Goal: Information Seeking & Learning: Check status

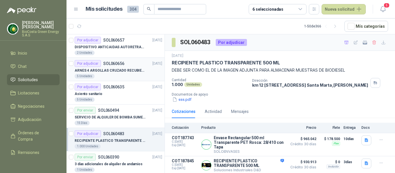
scroll to position [24, 0]
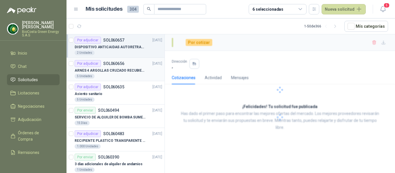
click at [120, 59] on article "Por adjudicar SOL060656 [DATE] ARNES 4 ARGOLLAS CRUZADO RECUBIERTO PVC 5 Unida…" at bounding box center [116, 69] width 98 height 23
click at [117, 50] on p "DISPOSITIVO ANTICAIDAS AUTORETRACTIL" at bounding box center [111, 47] width 72 height 5
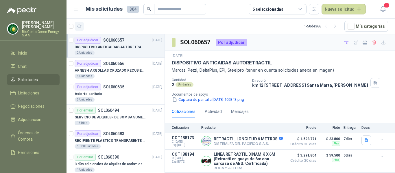
click at [80, 24] on icon "button" at bounding box center [79, 26] width 5 height 5
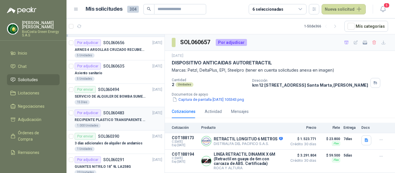
scroll to position [29, 0]
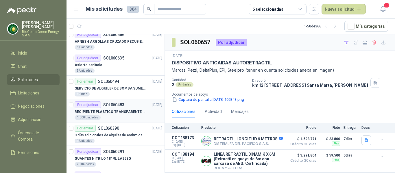
click at [117, 107] on div "Por adjudicar SOL060483" at bounding box center [100, 105] width 50 height 7
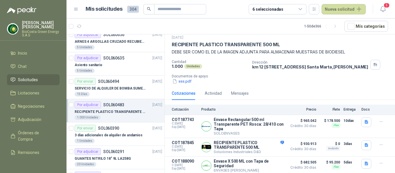
scroll to position [24, 0]
click at [275, 145] on button "Detalles" at bounding box center [270, 147] width 27 height 8
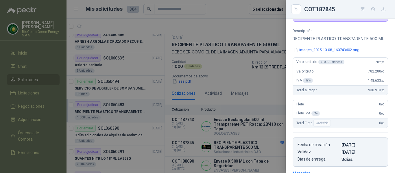
scroll to position [0, 0]
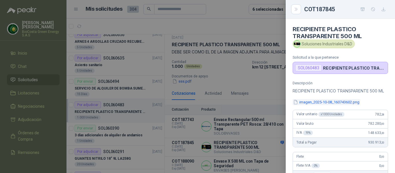
click at [320, 105] on button "imagen_2025-10-08_160743602.png" at bounding box center [326, 102] width 67 height 6
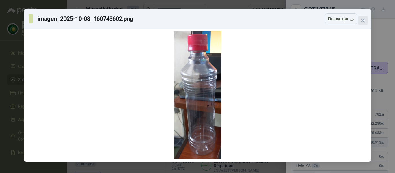
click at [363, 21] on icon "close" at bounding box center [363, 20] width 5 height 5
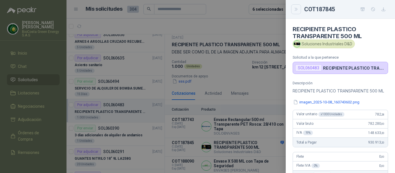
click at [299, 8] on icon "Close" at bounding box center [296, 9] width 5 height 5
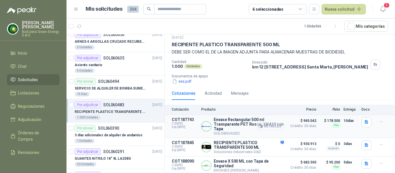
click at [266, 126] on button "Detalles" at bounding box center [270, 127] width 27 height 8
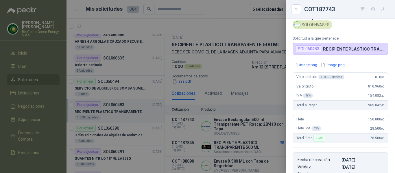
scroll to position [0, 0]
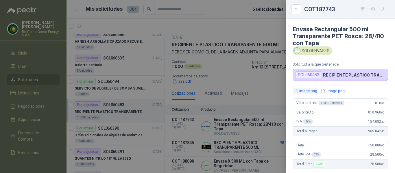
click at [308, 92] on button "image.png" at bounding box center [305, 91] width 25 height 6
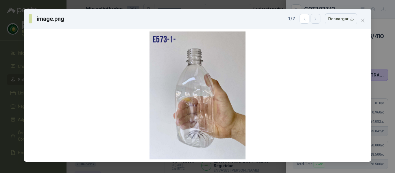
click at [316, 23] on button "button" at bounding box center [316, 19] width 10 height 10
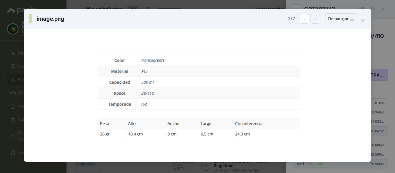
click at [316, 23] on button "button" at bounding box center [316, 19] width 10 height 10
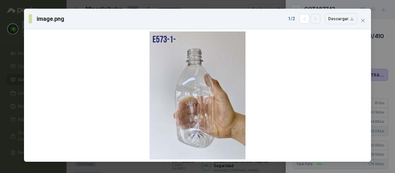
click at [316, 23] on button "button" at bounding box center [316, 19] width 10 height 10
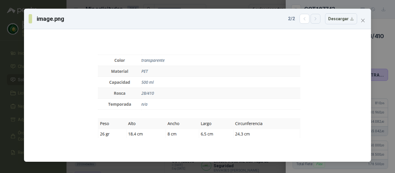
click at [316, 23] on button "button" at bounding box center [316, 19] width 10 height 10
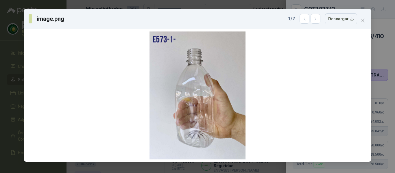
drag, startPoint x: 365, startPoint y: 21, endPoint x: 336, endPoint y: 27, distance: 29.3
click at [365, 23] on button "Close" at bounding box center [362, 20] width 9 height 9
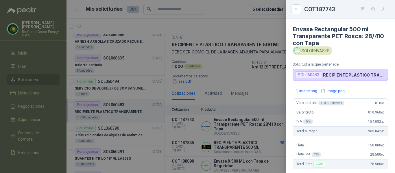
click at [263, 47] on div at bounding box center [197, 86] width 395 height 173
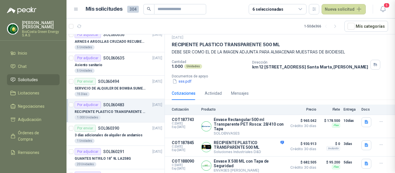
scroll to position [131, 0]
click at [172, 82] on div "sss.pdf" at bounding box center [282, 81] width 221 height 6
click at [177, 79] on button "sss.pdf" at bounding box center [182, 81] width 20 height 6
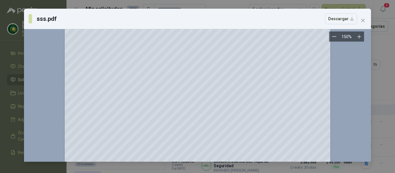
scroll to position [87, 0]
click at [364, 24] on button "Close" at bounding box center [362, 20] width 9 height 9
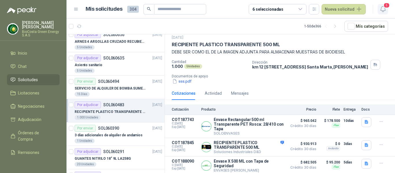
click at [385, 8] on span "5" at bounding box center [387, 5] width 6 height 5
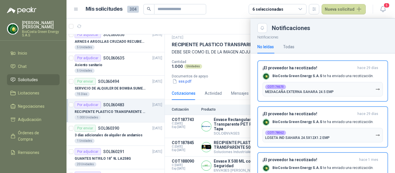
click at [228, 64] on div at bounding box center [231, 96] width 329 height 155
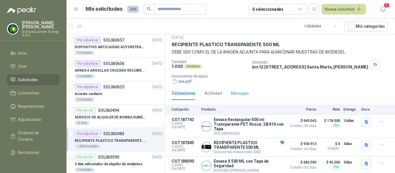
scroll to position [0, 0]
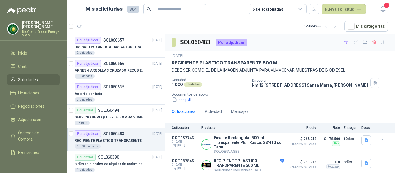
click at [120, 136] on div "Por adjudicar SOL060483" at bounding box center [100, 133] width 50 height 7
click at [120, 113] on div "Por enviar SOL060494 [DATE]" at bounding box center [119, 110] width 88 height 7
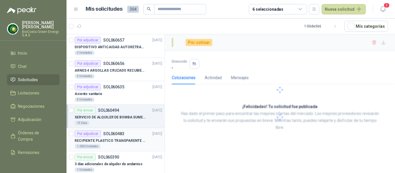
click at [120, 140] on p "RECIPIENTE PLASTICO TRANSPARENTE 500 ML" at bounding box center [111, 140] width 72 height 5
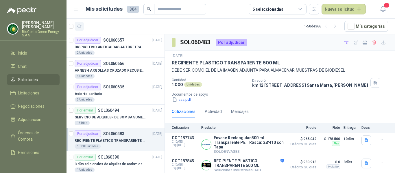
click at [78, 29] on icon "button" at bounding box center [79, 26] width 5 height 5
